Goal: Task Accomplishment & Management: Manage account settings

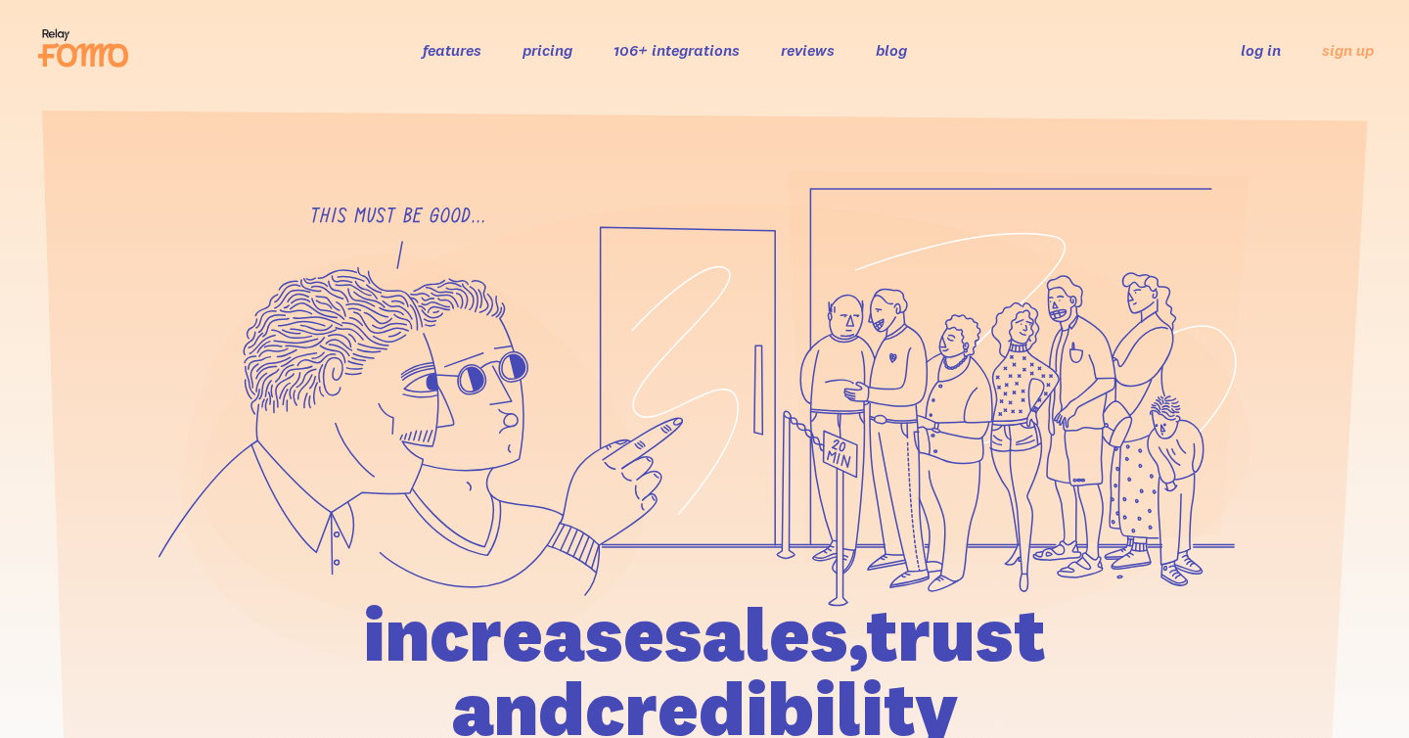
click at [1261, 54] on link "log in" at bounding box center [1261, 50] width 40 height 20
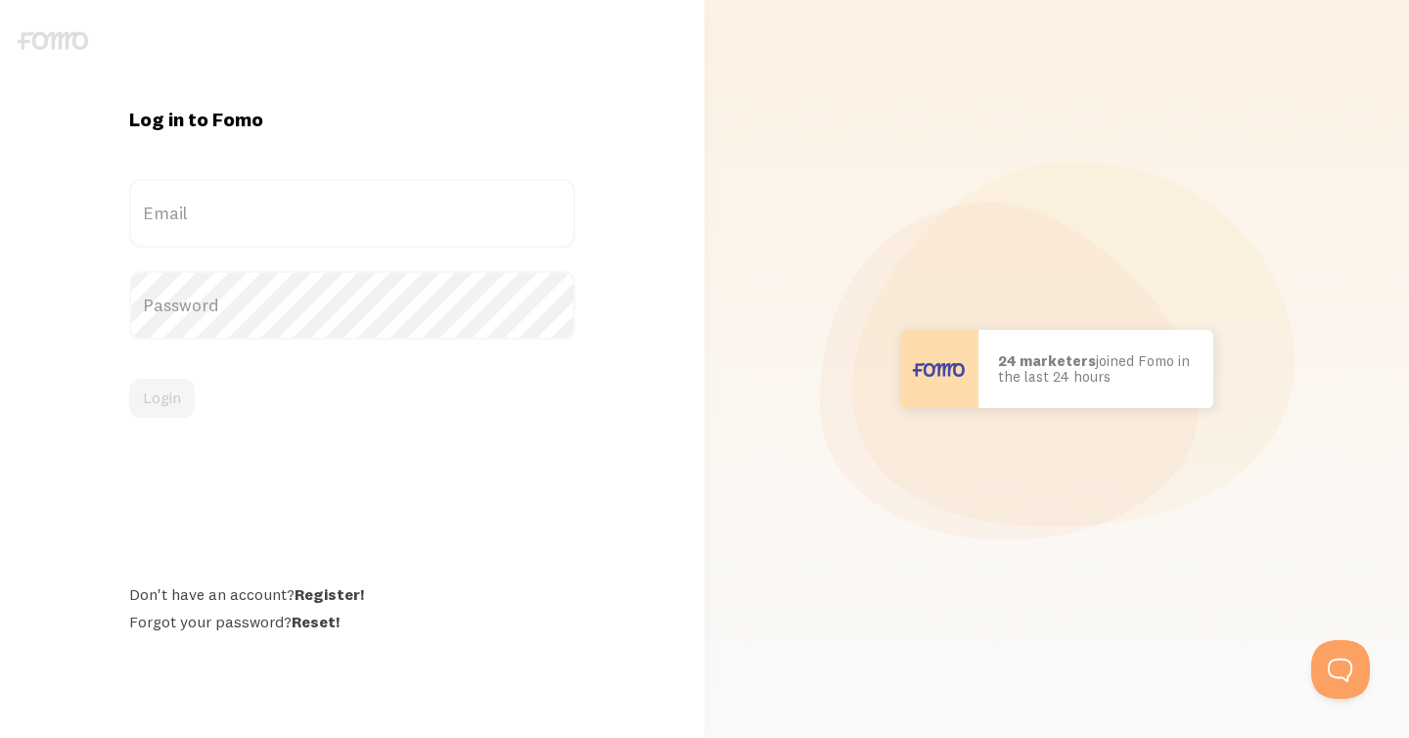
click at [475, 210] on label "Email" at bounding box center [352, 213] width 446 height 69
click at [475, 210] on input "Email" at bounding box center [352, 213] width 446 height 69
click at [231, 212] on label "Email" at bounding box center [352, 213] width 446 height 69
click at [231, 212] on input "Email" at bounding box center [352, 213] width 446 height 69
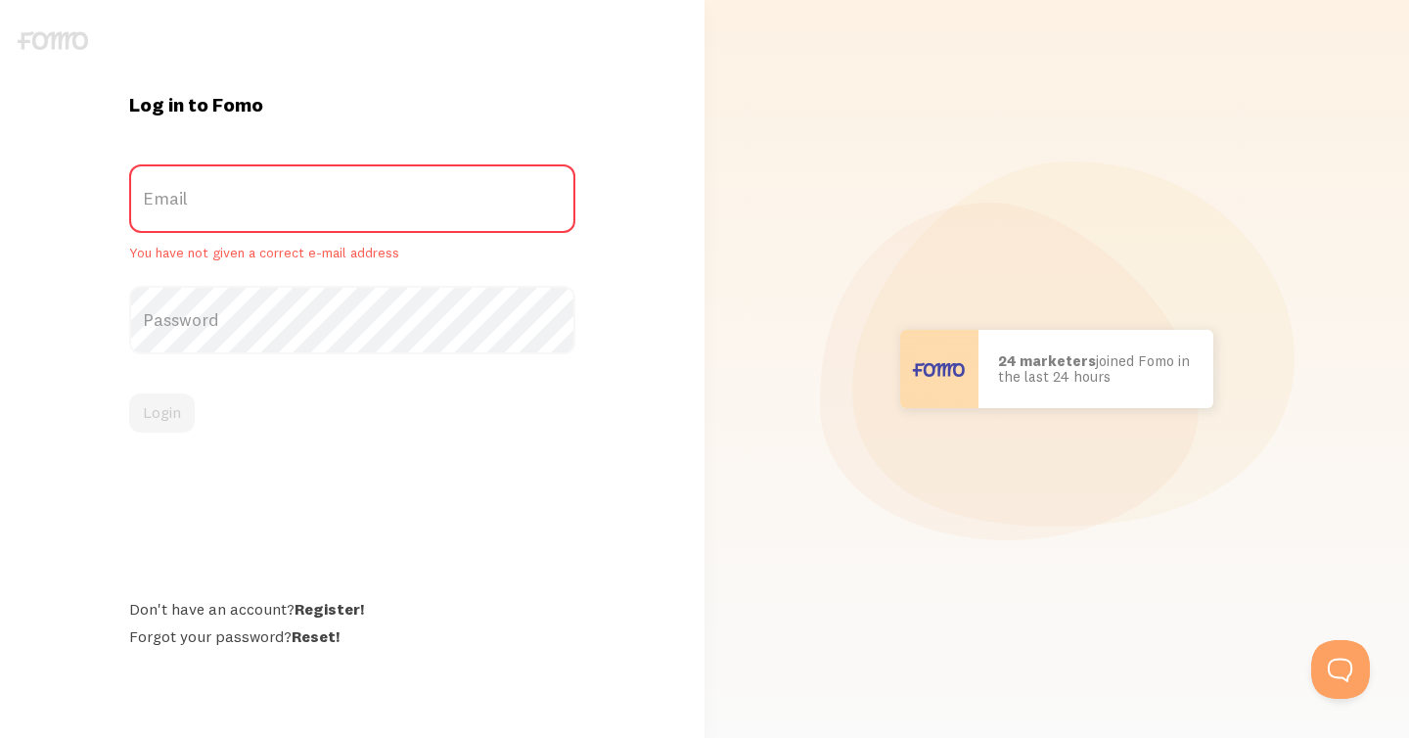
click at [177, 193] on label "Email" at bounding box center [352, 198] width 446 height 69
click at [177, 193] on input "Email" at bounding box center [352, 198] width 446 height 69
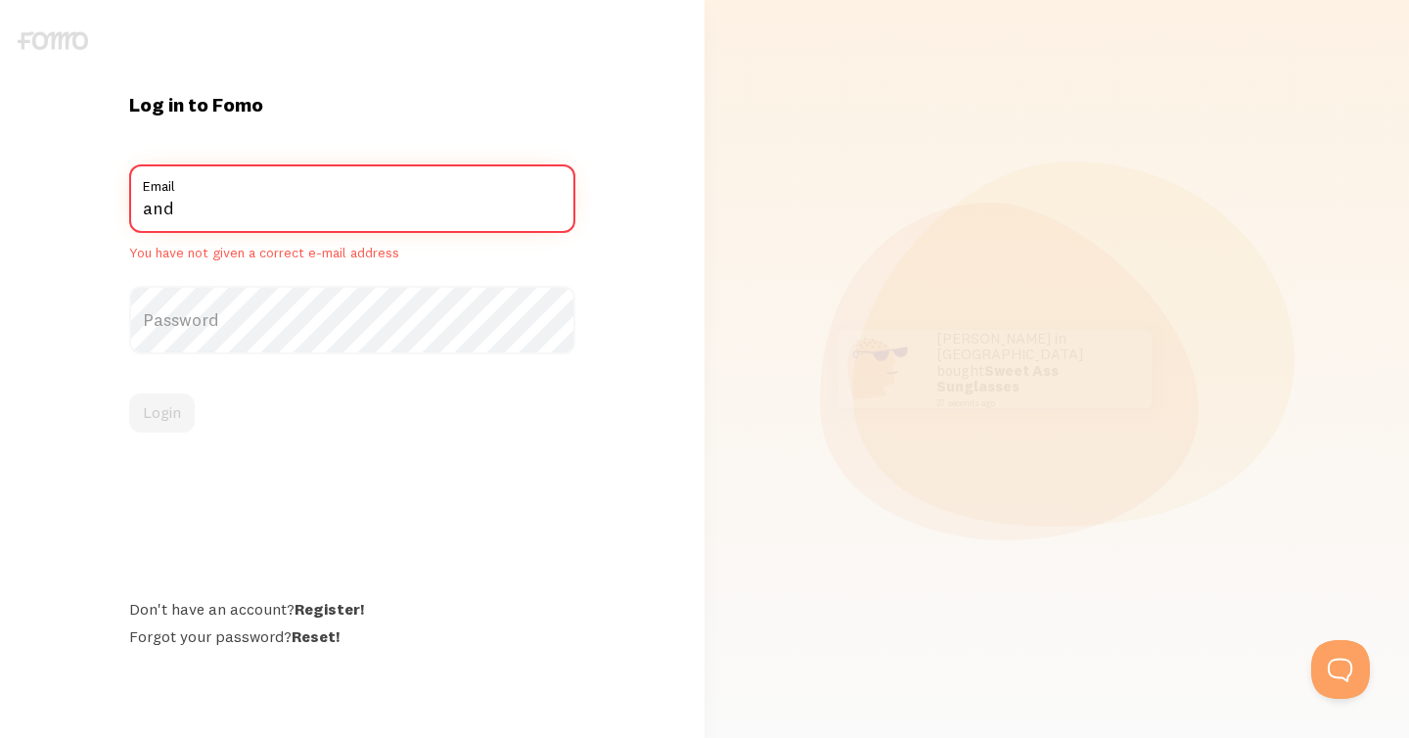
type input "[EMAIL_ADDRESS][DOMAIN_NAME]"
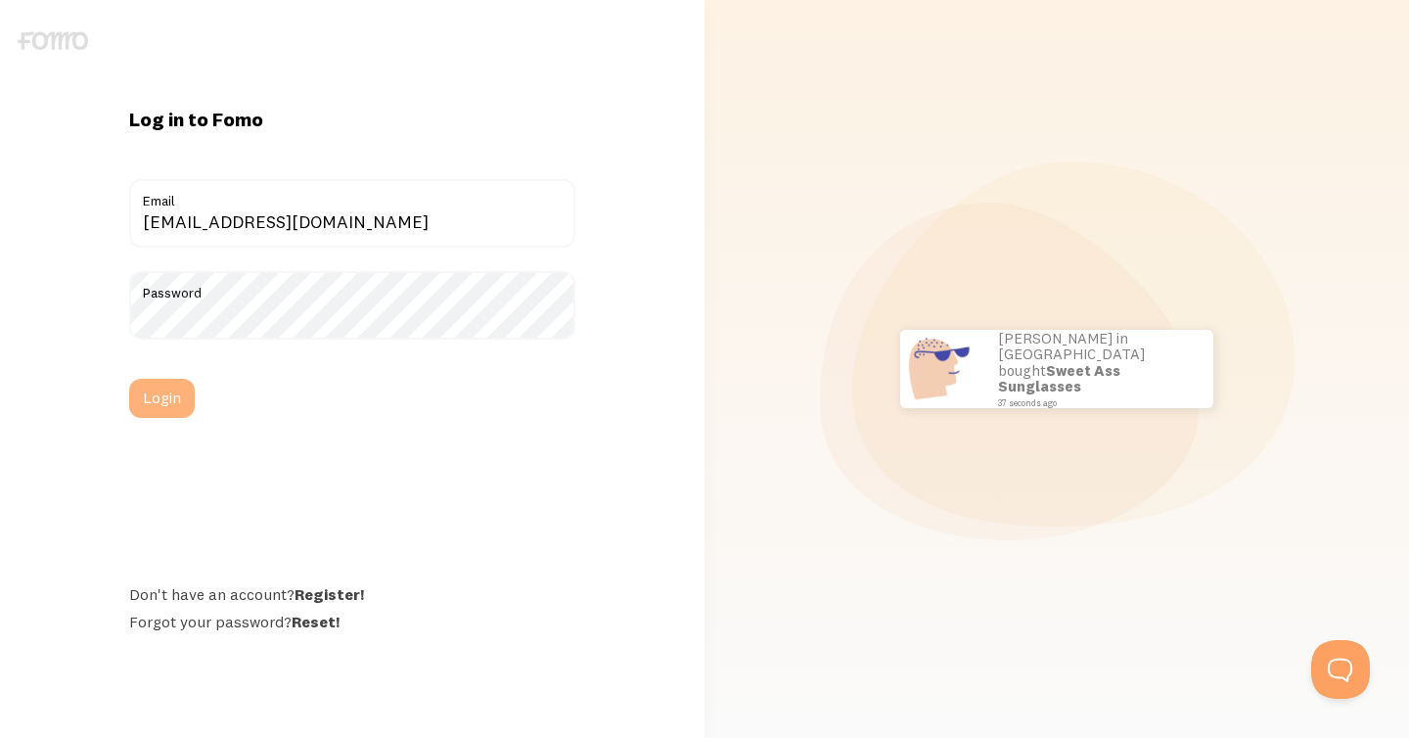
click at [172, 400] on button "Login" at bounding box center [162, 398] width 66 height 39
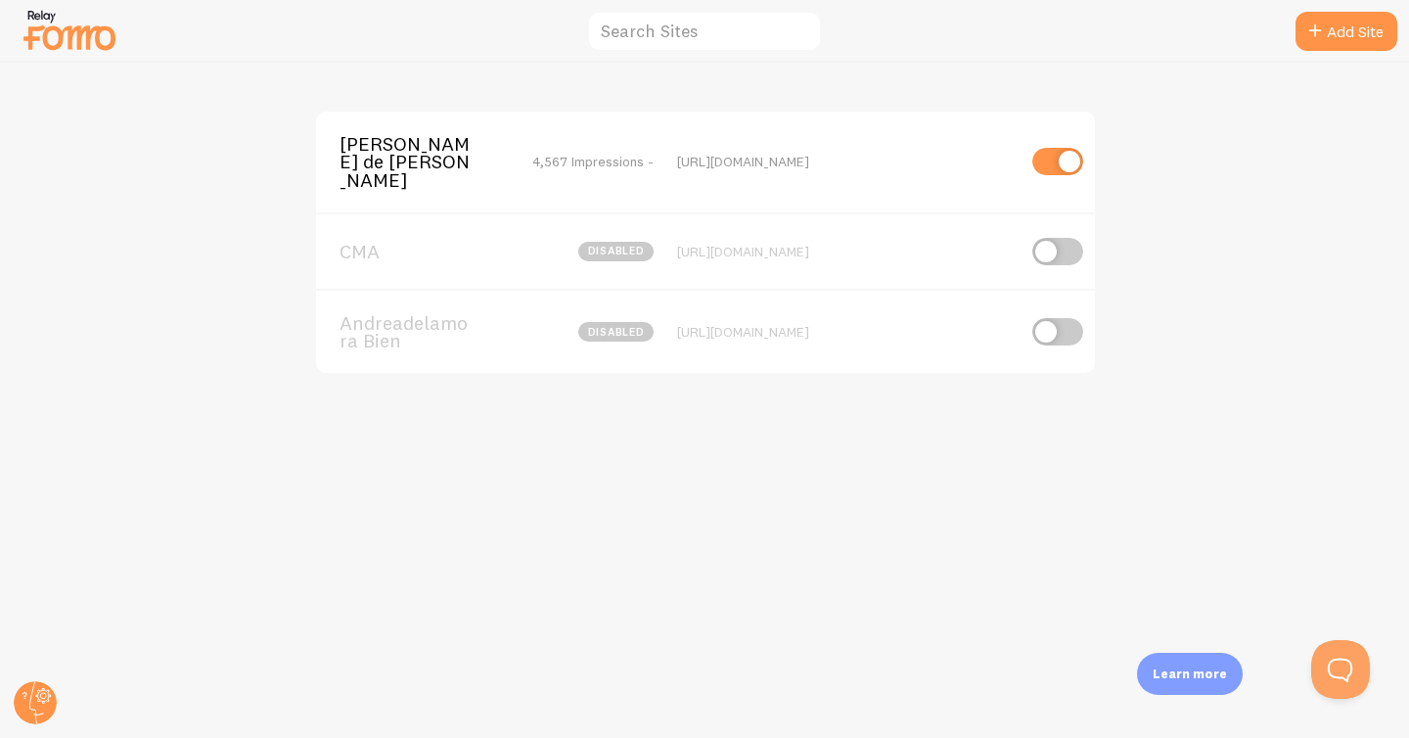
click at [87, 28] on img at bounding box center [70, 30] width 98 height 50
click at [42, 703] on icon at bounding box center [44, 696] width 16 height 16
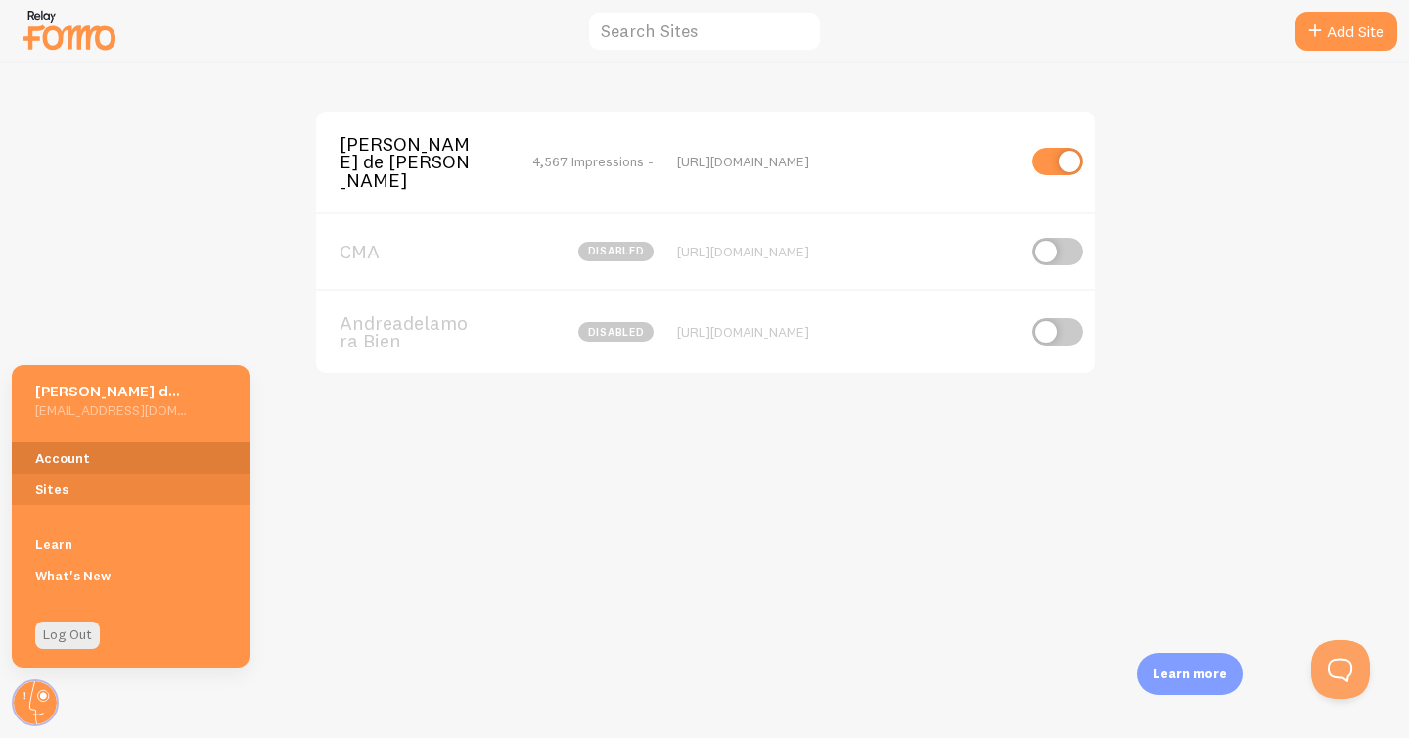
click at [80, 453] on link "Account" at bounding box center [131, 457] width 238 height 31
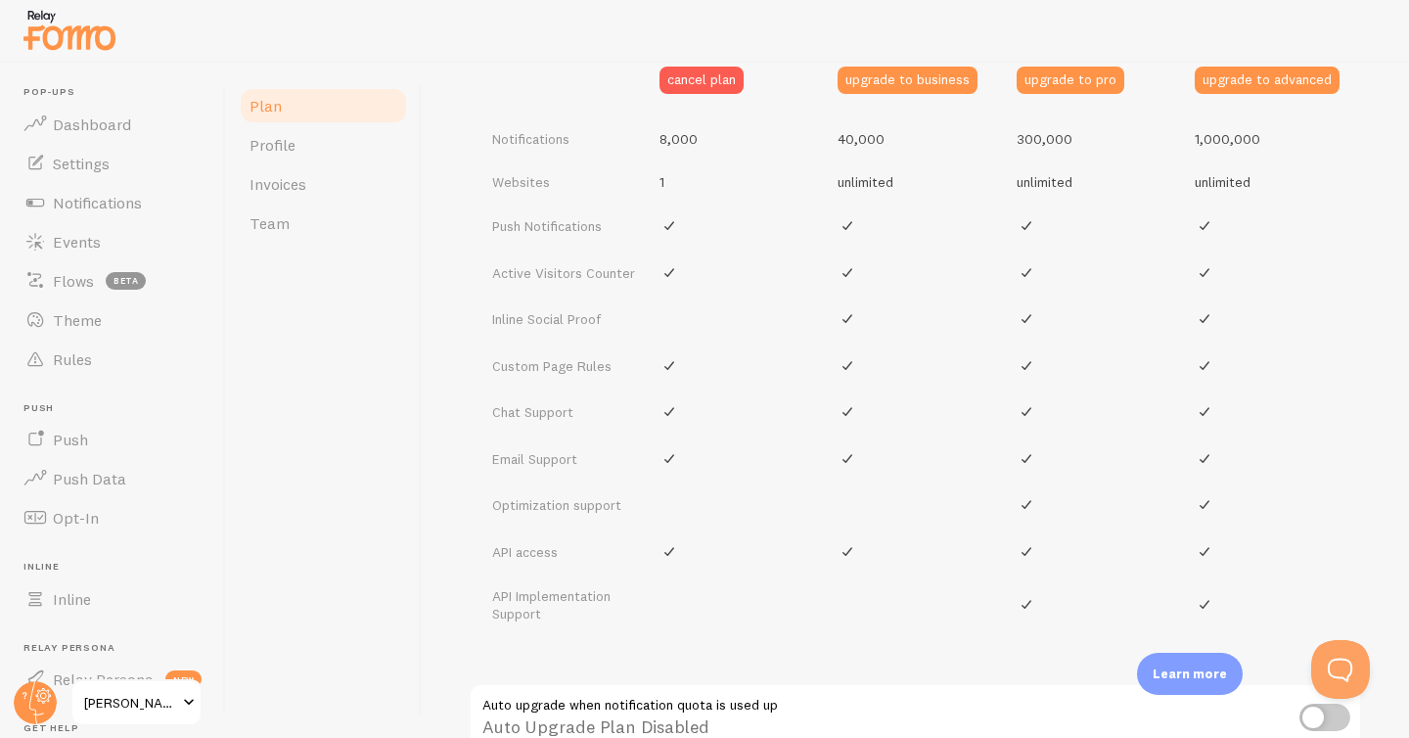
scroll to position [1043, 0]
